Goal: Task Accomplishment & Management: Manage account settings

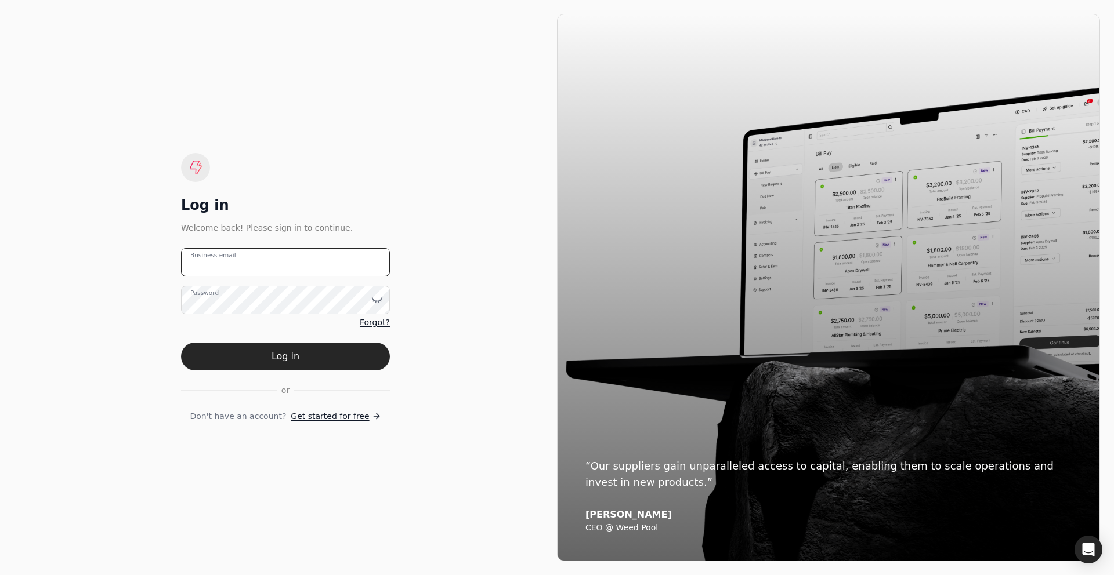
click at [316, 262] on email "Business email" at bounding box center [285, 262] width 209 height 28
click at [140, 307] on div "Log in Welcome back! Please sign in to continue. Business email Password Forgot…" at bounding box center [285, 287] width 543 height 547
click at [229, 271] on email "Business email" at bounding box center [285, 262] width 209 height 28
type email "team+finishlinefreight@helloquickly.com"
click at [248, 265] on email "team+finishlinefreight@helloquickly.com" at bounding box center [285, 262] width 209 height 28
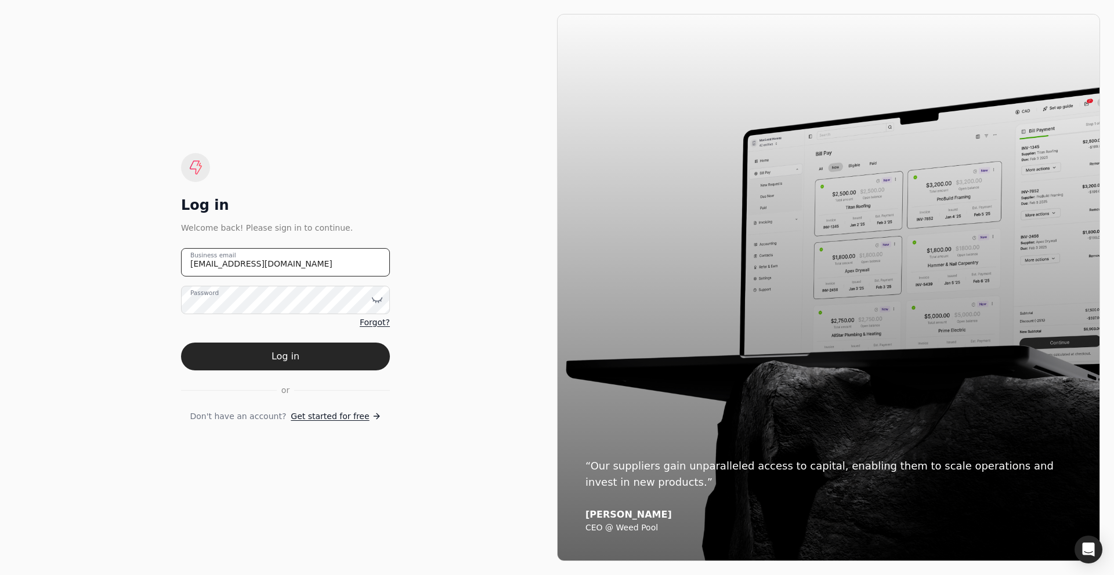
click at [248, 265] on email "team+finishlinefreight@helloquickly.com" at bounding box center [285, 262] width 209 height 28
type email "team+bedrock@helloquickly.com"
click at [283, 357] on button "Log in" at bounding box center [285, 357] width 209 height 28
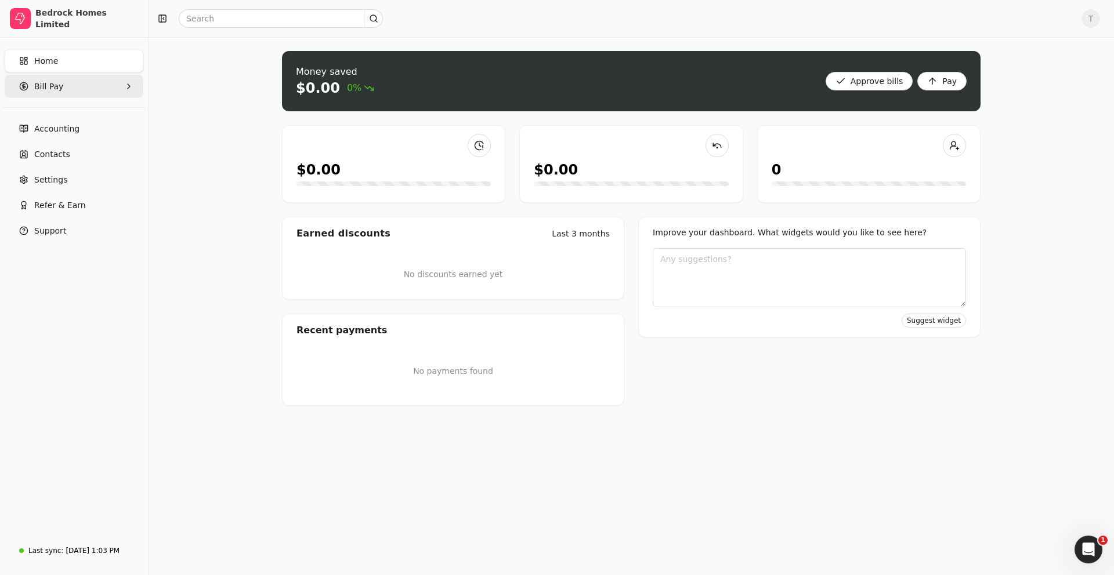
click at [30, 80] on Pay "Bill Pay" at bounding box center [74, 86] width 139 height 23
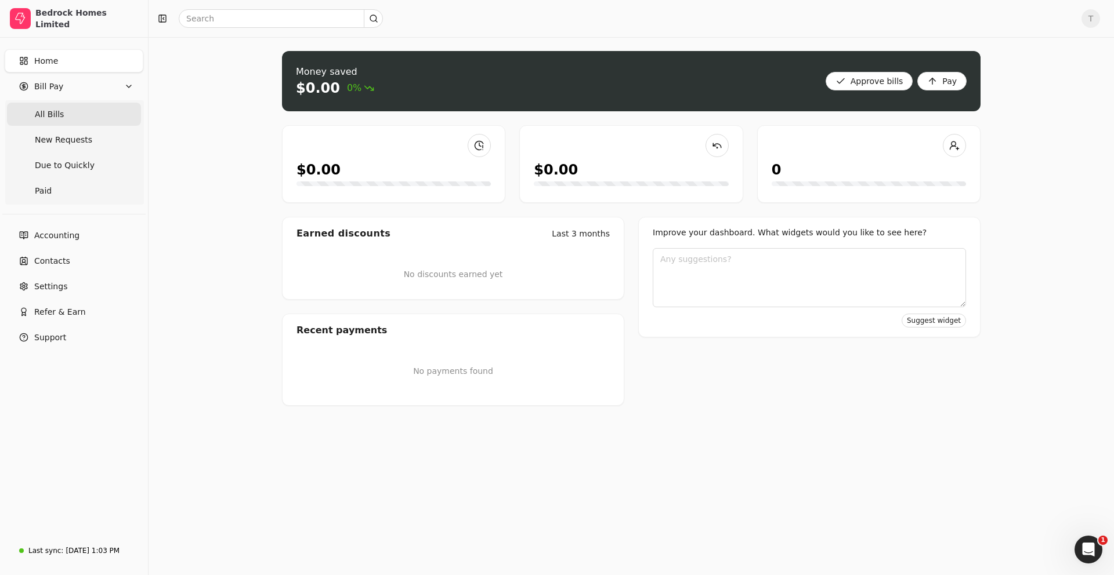
click at [48, 111] on span "All Bills" at bounding box center [49, 114] width 29 height 12
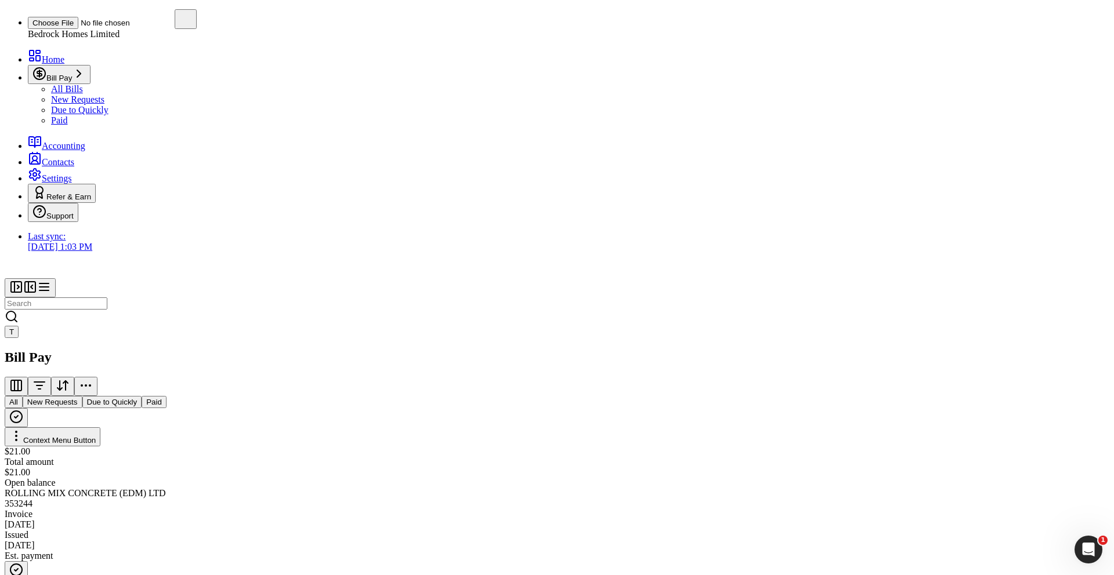
click at [14, 328] on span "T" at bounding box center [11, 332] width 5 height 9
click at [996, 72] on span "Sign Out" at bounding box center [1000, 68] width 33 height 10
